Goal: Communication & Community: Answer question/provide support

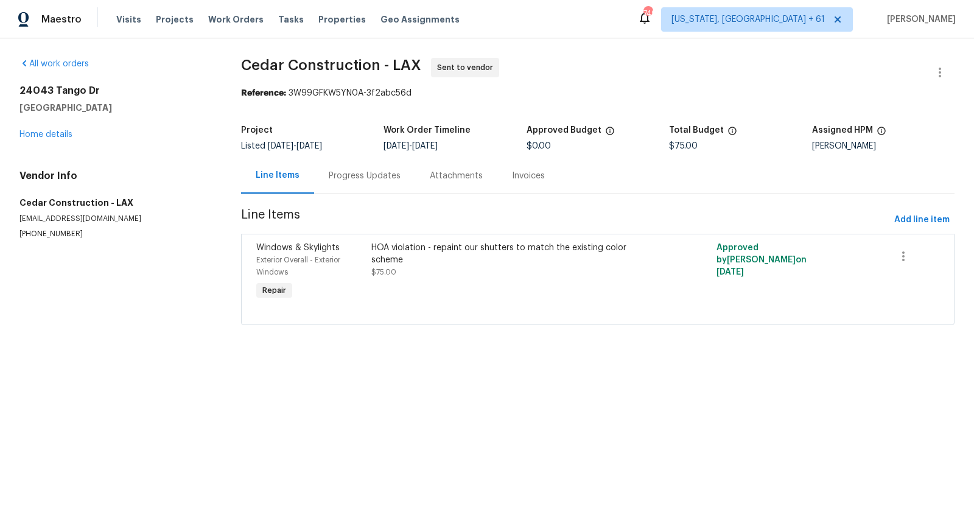
click at [364, 180] on div "Progress Updates" at bounding box center [365, 176] width 72 height 12
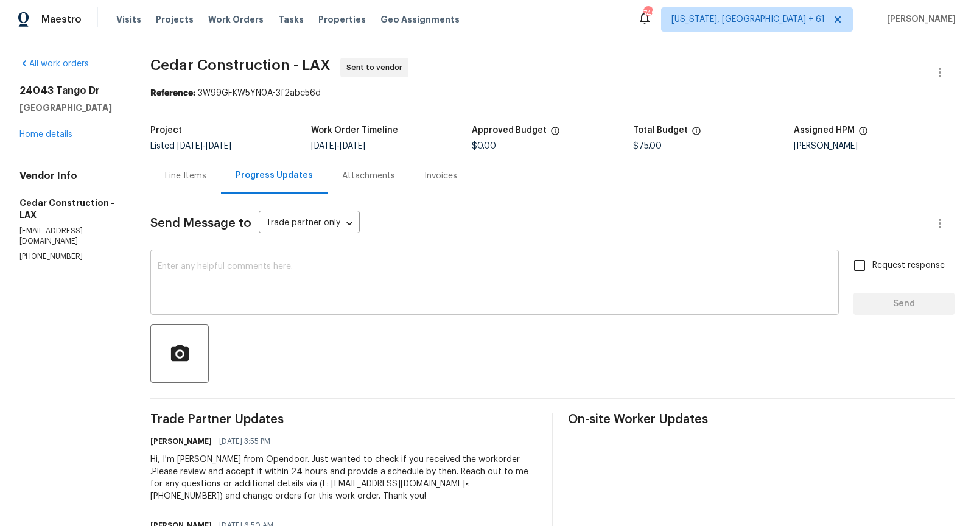
click at [369, 285] on textarea at bounding box center [495, 283] width 674 height 43
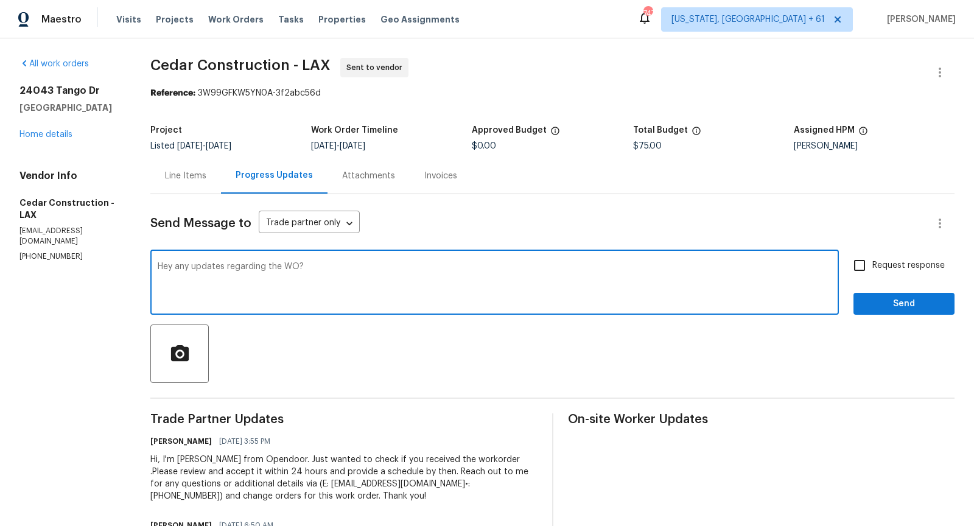
type textarea "Hey any updates regarding the WO?"
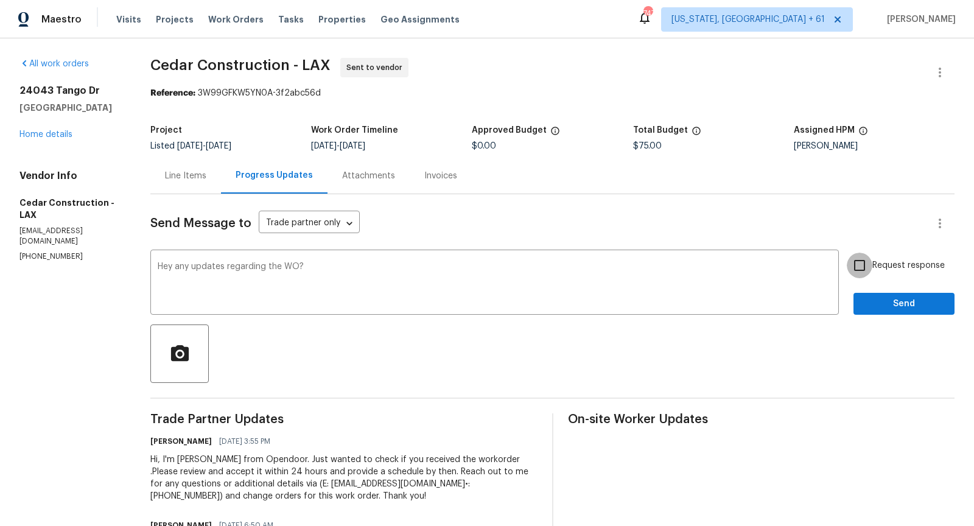
click at [860, 261] on input "Request response" at bounding box center [859, 266] width 26 height 26
checkbox input "true"
click at [890, 306] on span "Send" at bounding box center [904, 303] width 82 height 15
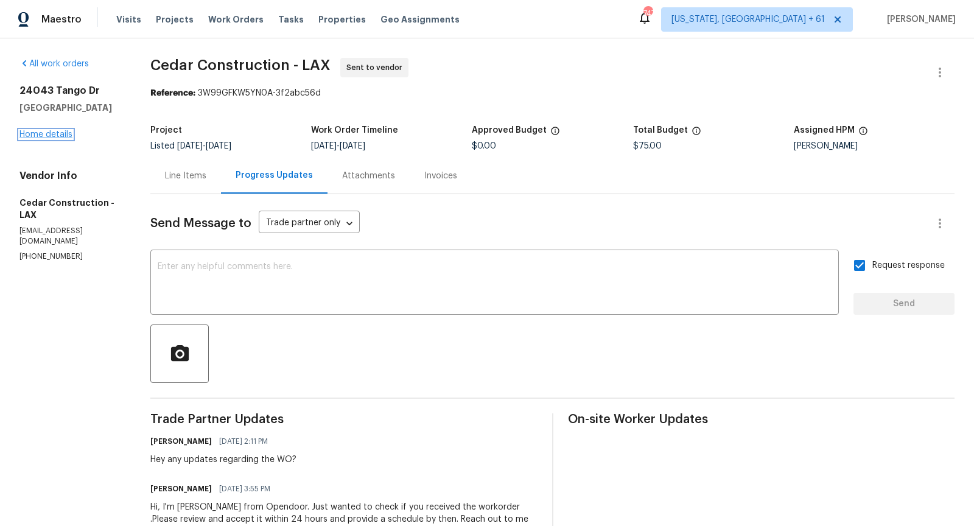
click at [41, 134] on link "Home details" at bounding box center [45, 134] width 53 height 9
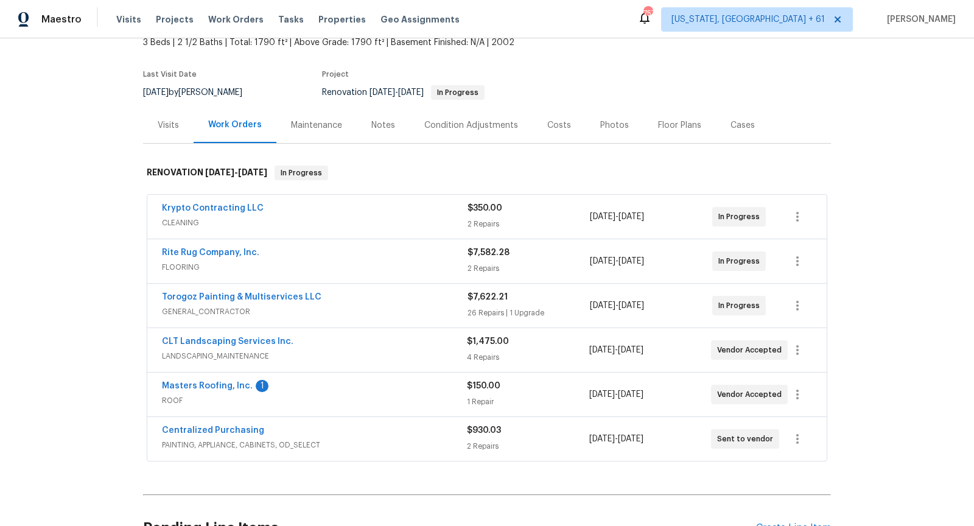
scroll to position [122, 0]
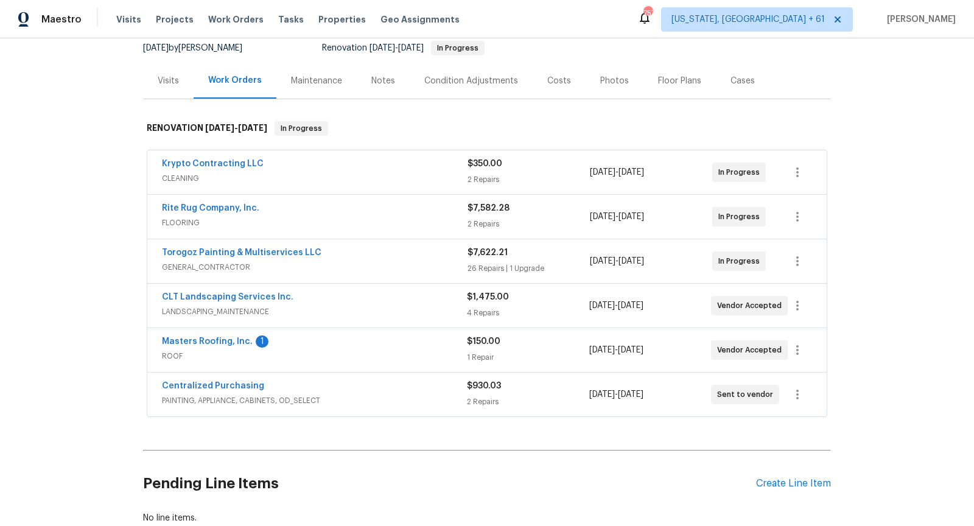
click at [380, 261] on span "GENERAL_CONTRACTOR" at bounding box center [314, 267] width 305 height 12
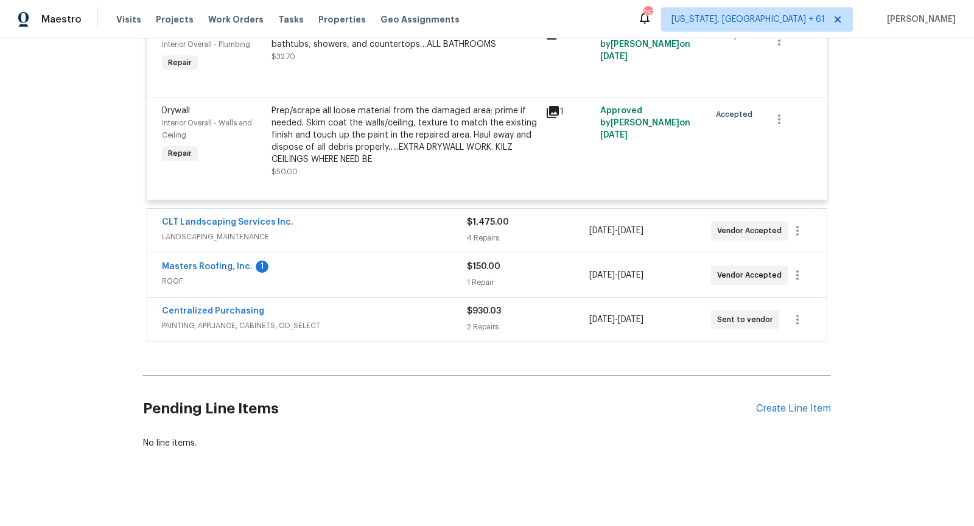
scroll to position [3032, 0]
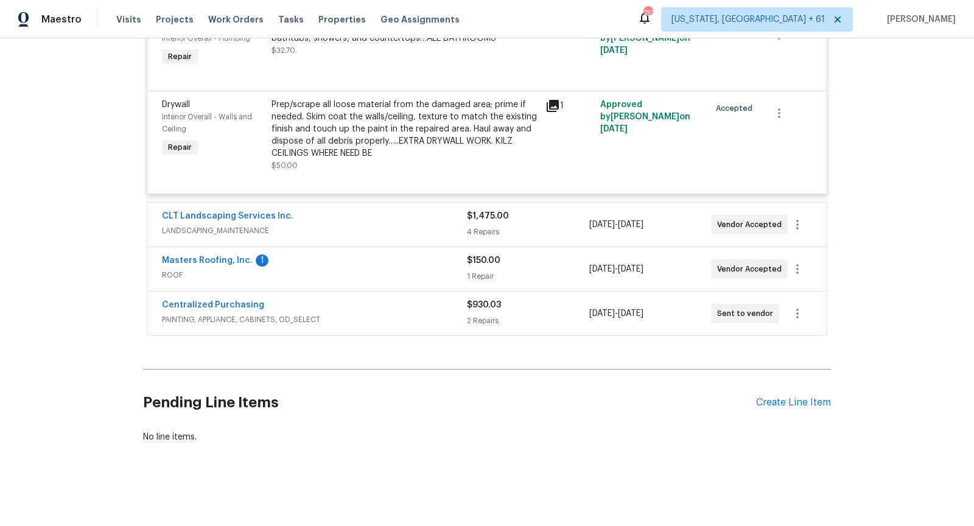
click at [318, 237] on span "LANDSCAPING_MAINTENANCE" at bounding box center [314, 231] width 305 height 12
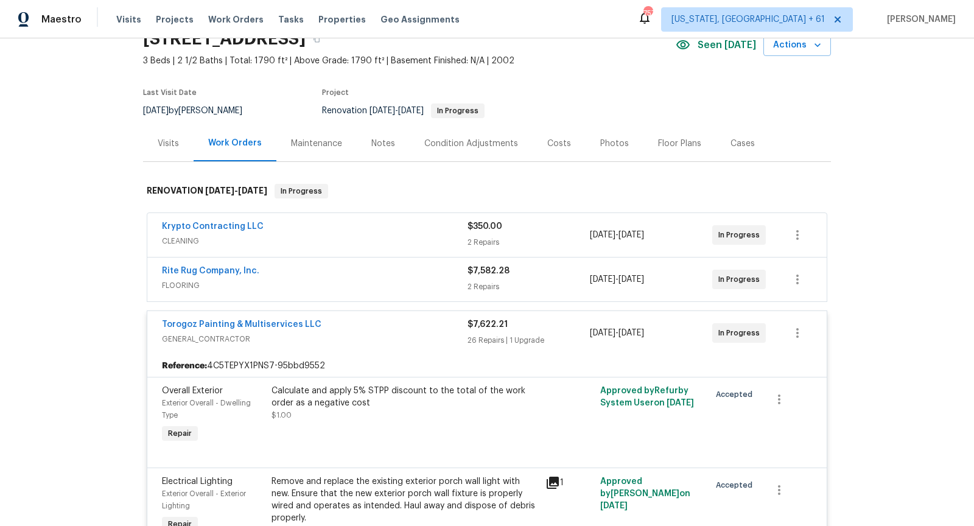
scroll to position [0, 0]
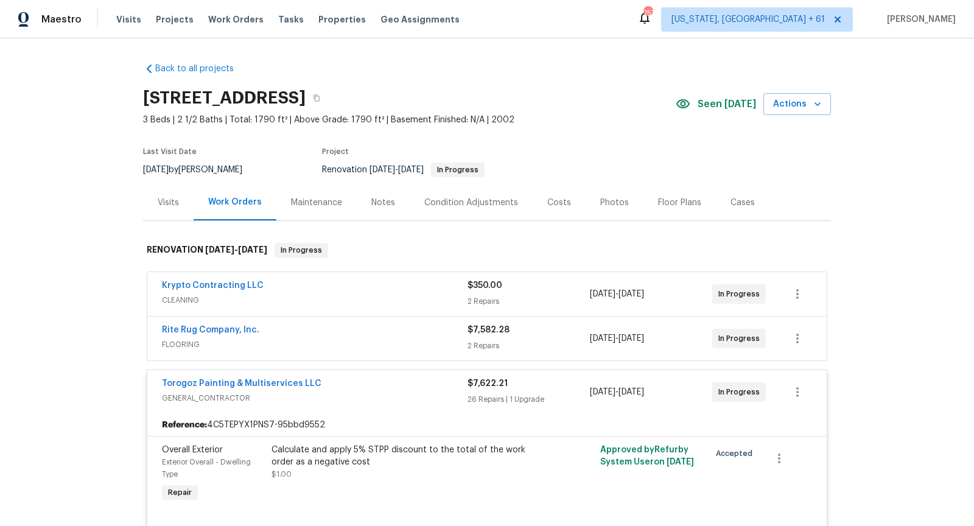
click at [366, 294] on span "CLEANING" at bounding box center [314, 300] width 305 height 12
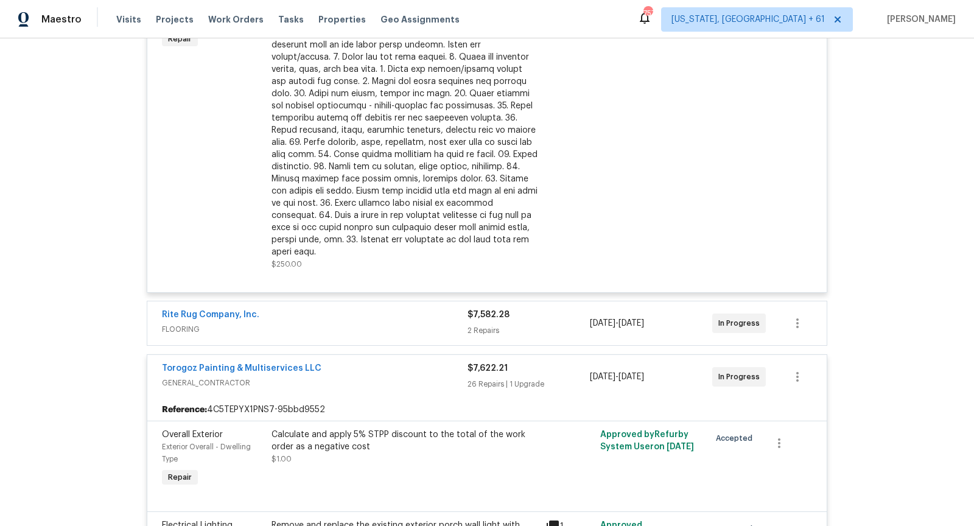
scroll to position [473, 0]
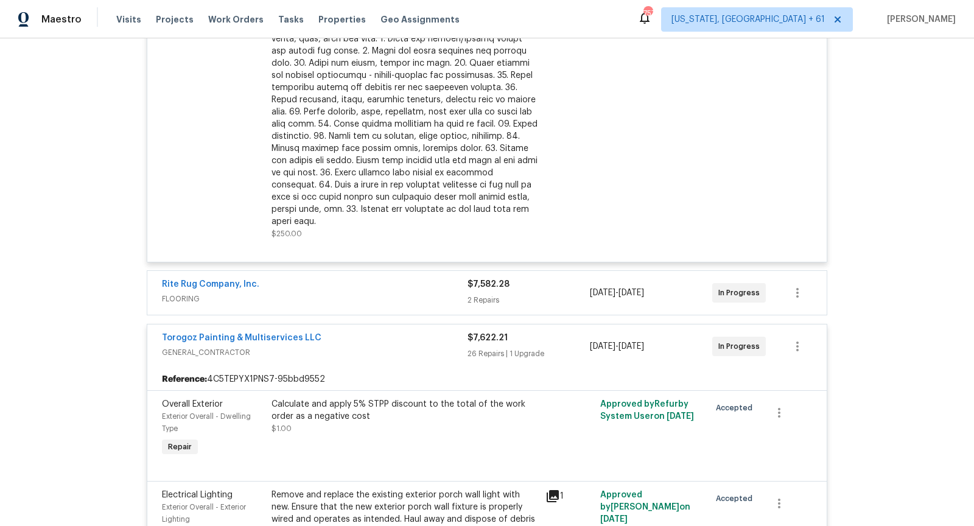
click at [352, 293] on span "FLOORING" at bounding box center [314, 299] width 305 height 12
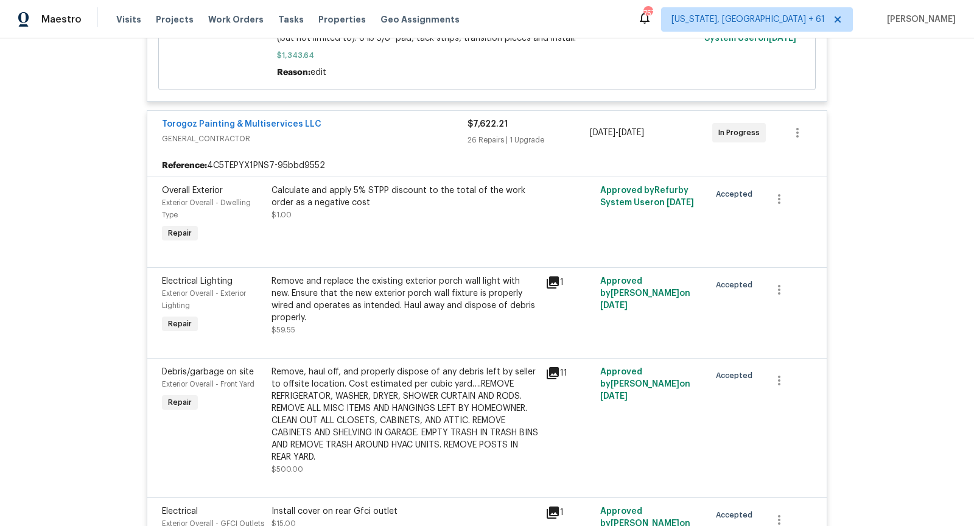
scroll to position [1037, 0]
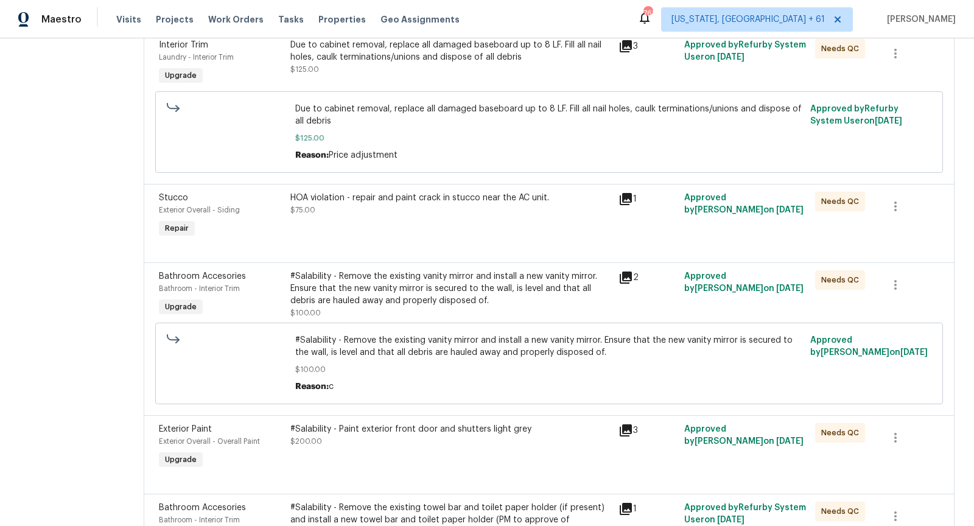
scroll to position [2586, 0]
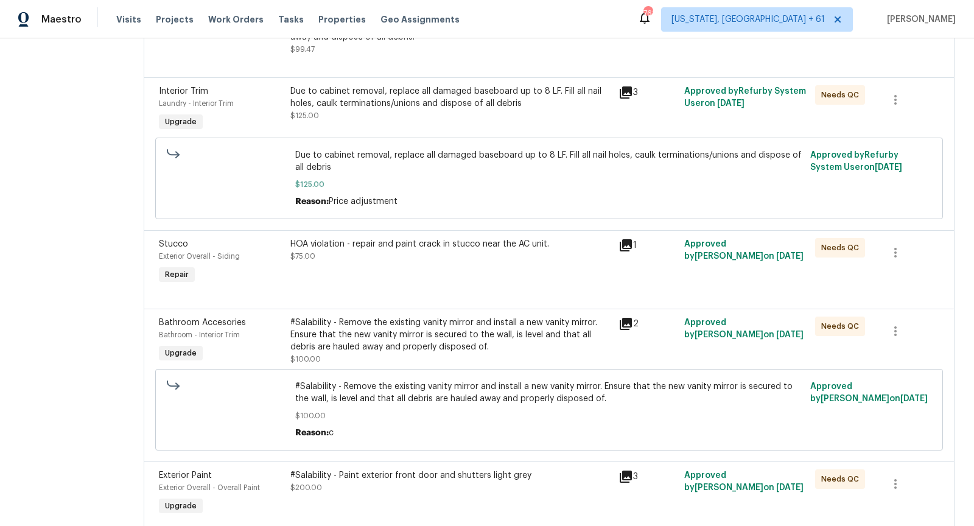
click at [629, 243] on icon at bounding box center [625, 245] width 12 height 12
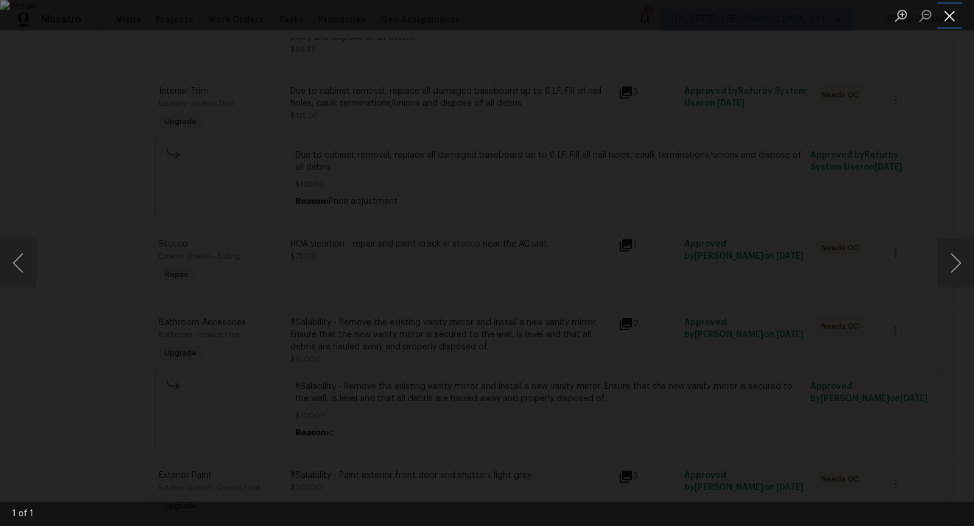
click at [952, 19] on button "Close lightbox" at bounding box center [949, 15] width 24 height 21
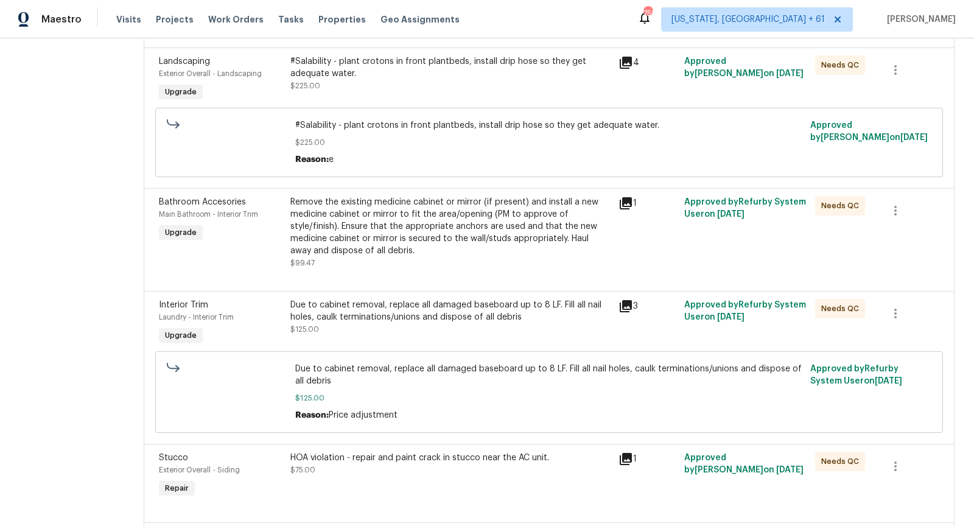
scroll to position [2490, 0]
